Goal: Transaction & Acquisition: Purchase product/service

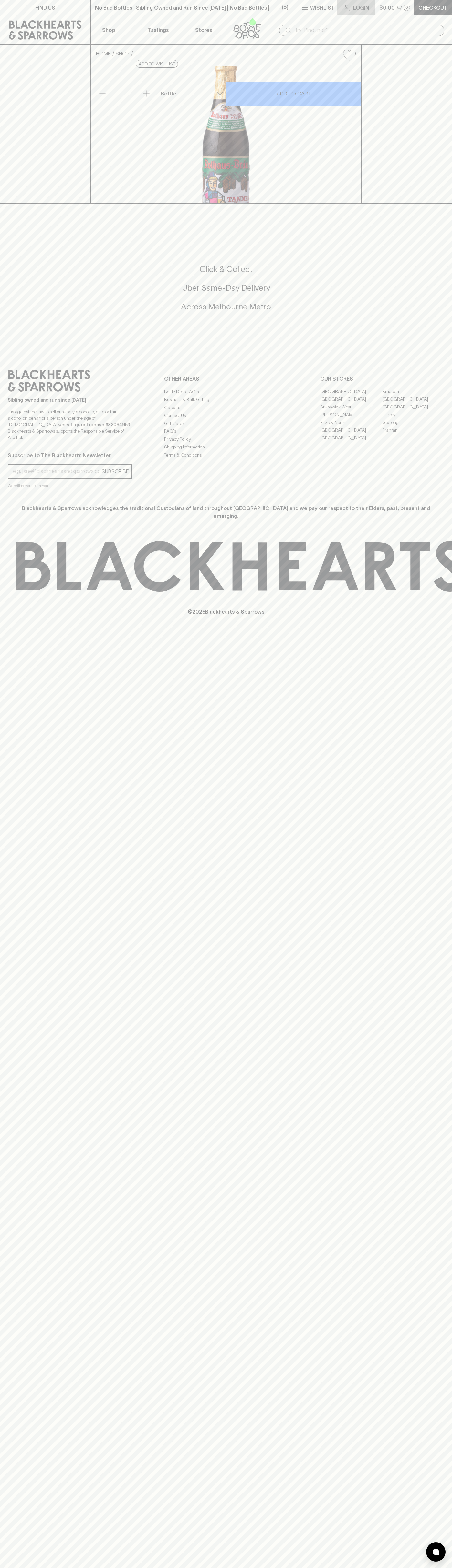
click at [362, 2] on link "Login" at bounding box center [356, 7] width 38 height 15
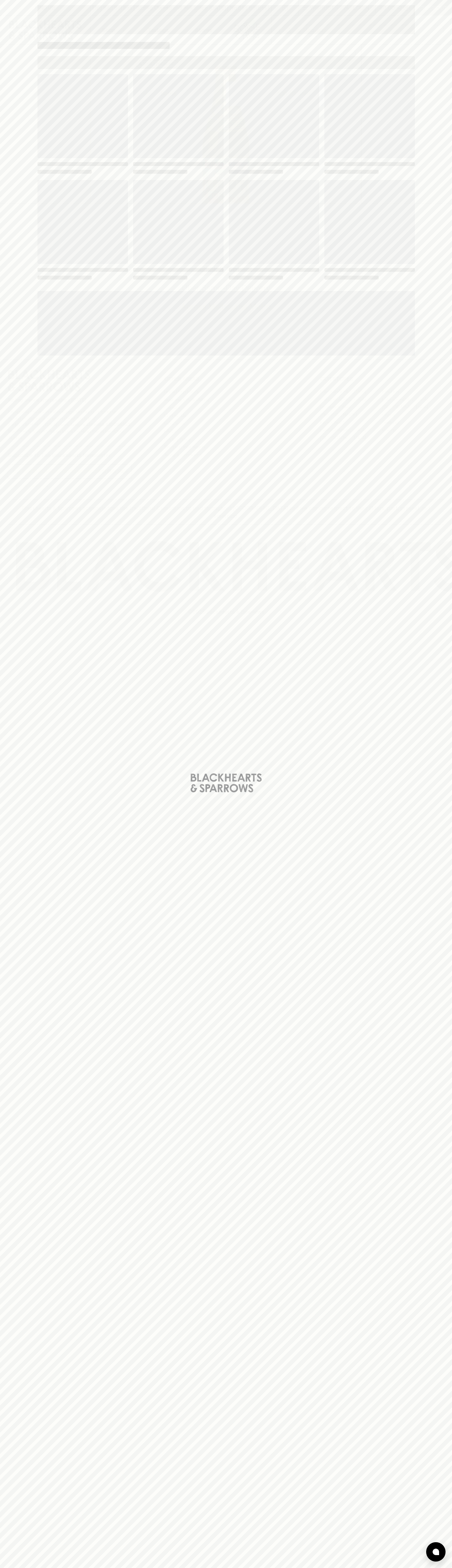
click at [435, 540] on div "Loading" at bounding box center [226, 784] width 452 height 1568
click at [440, 1567] on html "FIND US | No Bad Bottles | Sibling Owned and Run Since [DATE] | No Bad Bottles …" at bounding box center [226, 784] width 452 height 1568
click at [10, 1295] on div "Loading" at bounding box center [226, 784] width 452 height 1568
